Goal: Task Accomplishment & Management: Use online tool/utility

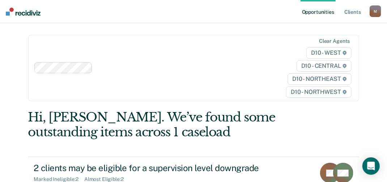
drag, startPoint x: 214, startPoint y: 87, endPoint x: 254, endPoint y: 20, distance: 78.0
click at [254, 20] on nav "Opportunities Client s [EMAIL_ADDRESS][US_STATE][DOMAIN_NAME] M Profile How it …" at bounding box center [193, 11] width 387 height 23
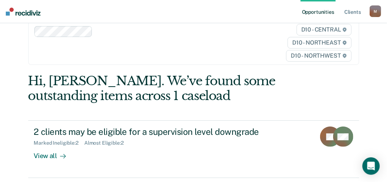
scroll to position [72, 0]
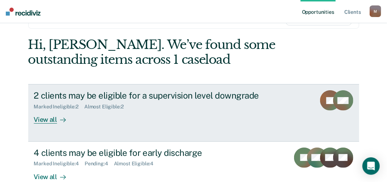
click at [44, 119] on div "View all" at bounding box center [54, 117] width 41 height 14
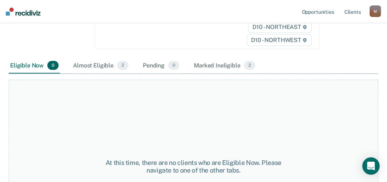
scroll to position [145, 0]
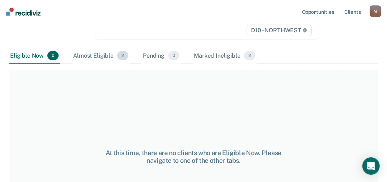
click at [101, 57] on div "Almost Eligible 2" at bounding box center [101, 56] width 58 height 16
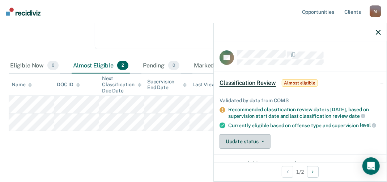
click at [250, 148] on button "Update status" at bounding box center [245, 141] width 51 height 14
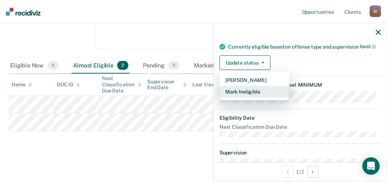
scroll to position [79, 0]
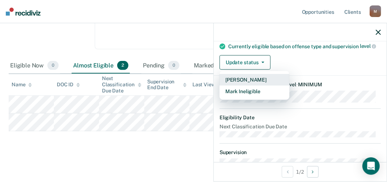
click at [247, 82] on button "[PERSON_NAME]" at bounding box center [255, 80] width 70 height 12
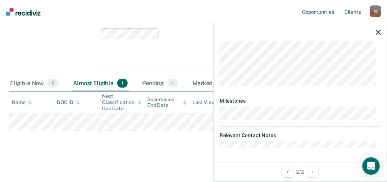
scroll to position [0, 0]
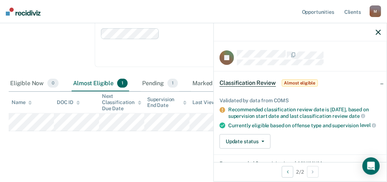
click at [297, 82] on span "Almost eligible" at bounding box center [300, 82] width 36 height 7
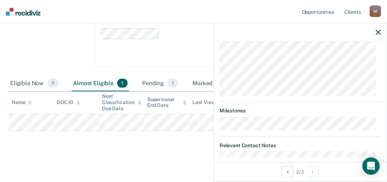
scroll to position [152, 0]
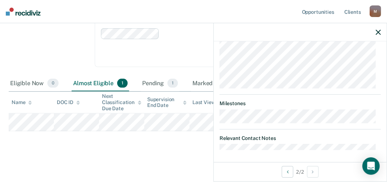
click at [231, 138] on dt "Relevant Contact Notes" at bounding box center [300, 138] width 161 height 6
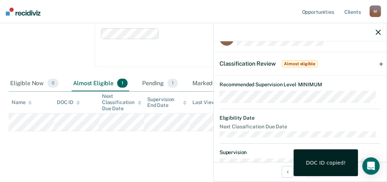
scroll to position [0, 0]
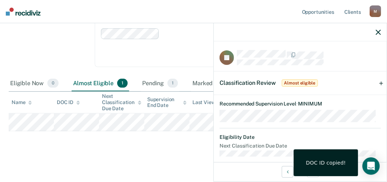
click at [380, 31] on icon "button" at bounding box center [378, 32] width 5 height 5
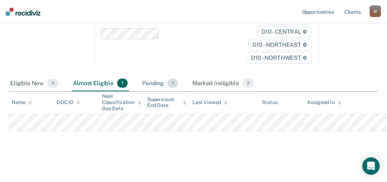
click at [162, 80] on div "Pending 1" at bounding box center [160, 84] width 39 height 16
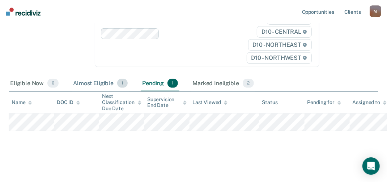
click at [97, 84] on div "Almost Eligible 1" at bounding box center [101, 84] width 58 height 16
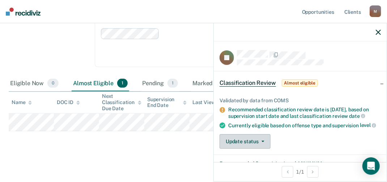
click at [243, 144] on button "Update status" at bounding box center [245, 141] width 51 height 14
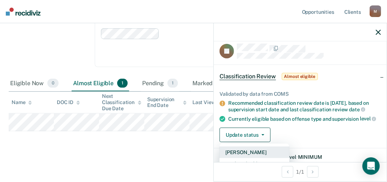
click at [241, 156] on button "[PERSON_NAME]" at bounding box center [255, 152] width 70 height 12
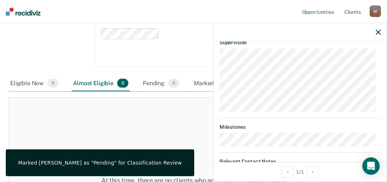
scroll to position [252, 0]
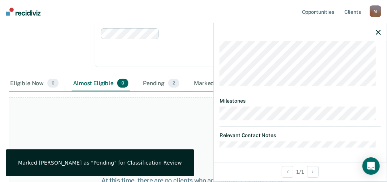
click at [379, 31] on icon "button" at bounding box center [378, 32] width 5 height 5
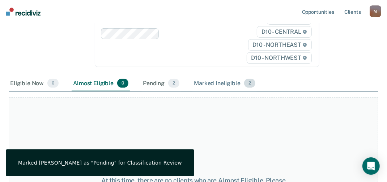
click at [223, 84] on div "Marked Ineligible 2" at bounding box center [224, 84] width 64 height 16
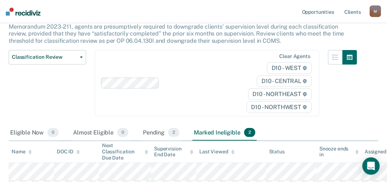
scroll to position [0, 0]
